Goal: Navigation & Orientation: Go to known website

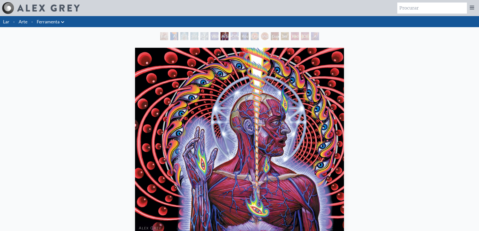
click at [8, 24] on font "Lar" at bounding box center [6, 22] width 6 height 6
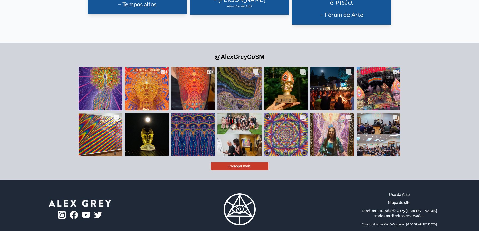
scroll to position [1251, 0]
